Goal: Find specific page/section

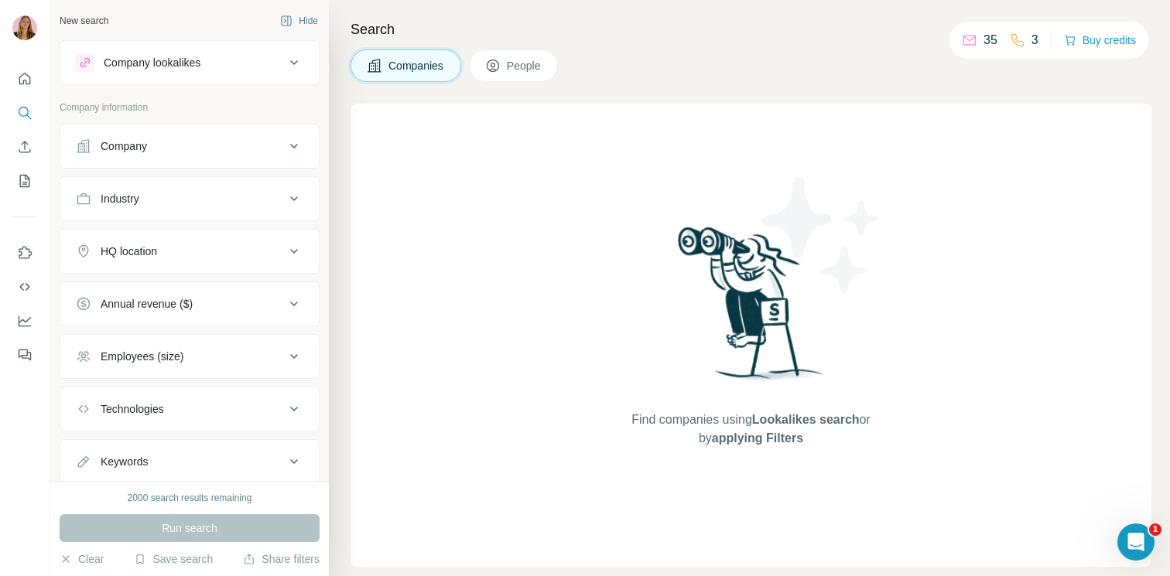
click at [205, 206] on div "Industry" at bounding box center [180, 198] width 209 height 15
click at [26, 187] on icon "My lists" at bounding box center [24, 180] width 15 height 15
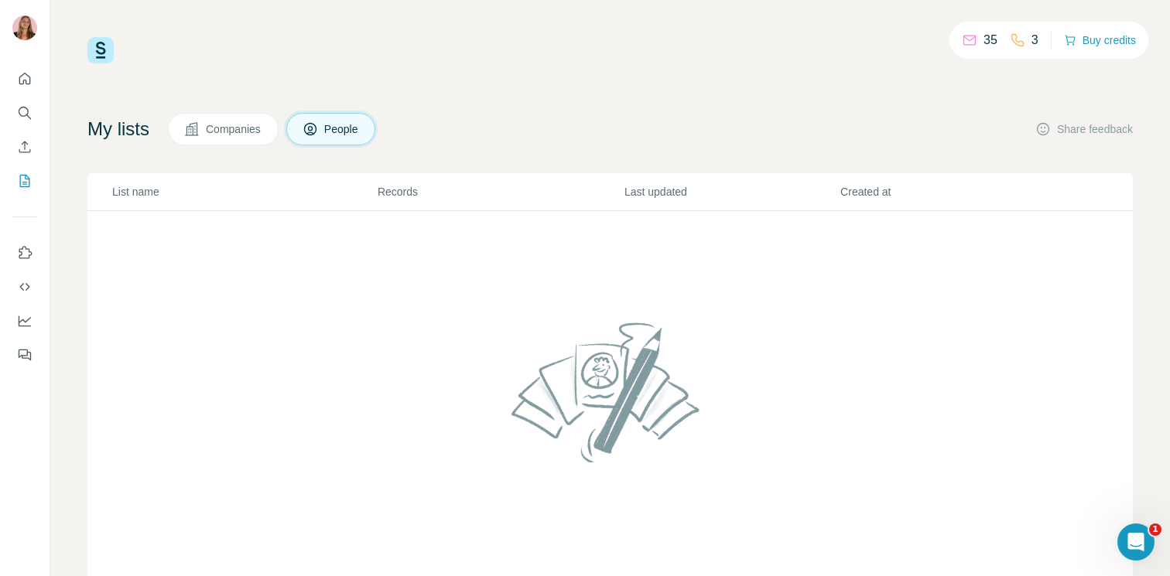
click at [153, 195] on p "List name" at bounding box center [244, 191] width 264 height 15
click at [23, 323] on icon "Dashboard" at bounding box center [24, 320] width 15 height 15
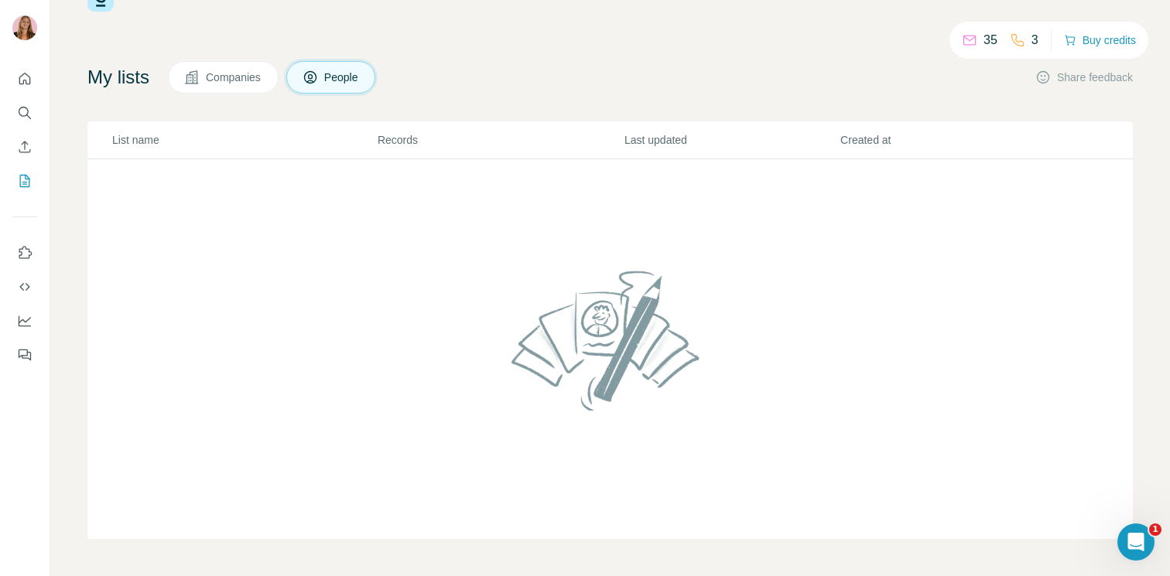
click at [252, 74] on span "Companies" at bounding box center [234, 77] width 56 height 15
click at [342, 63] on button "People" at bounding box center [331, 77] width 90 height 32
